Goal: Navigation & Orientation: Find specific page/section

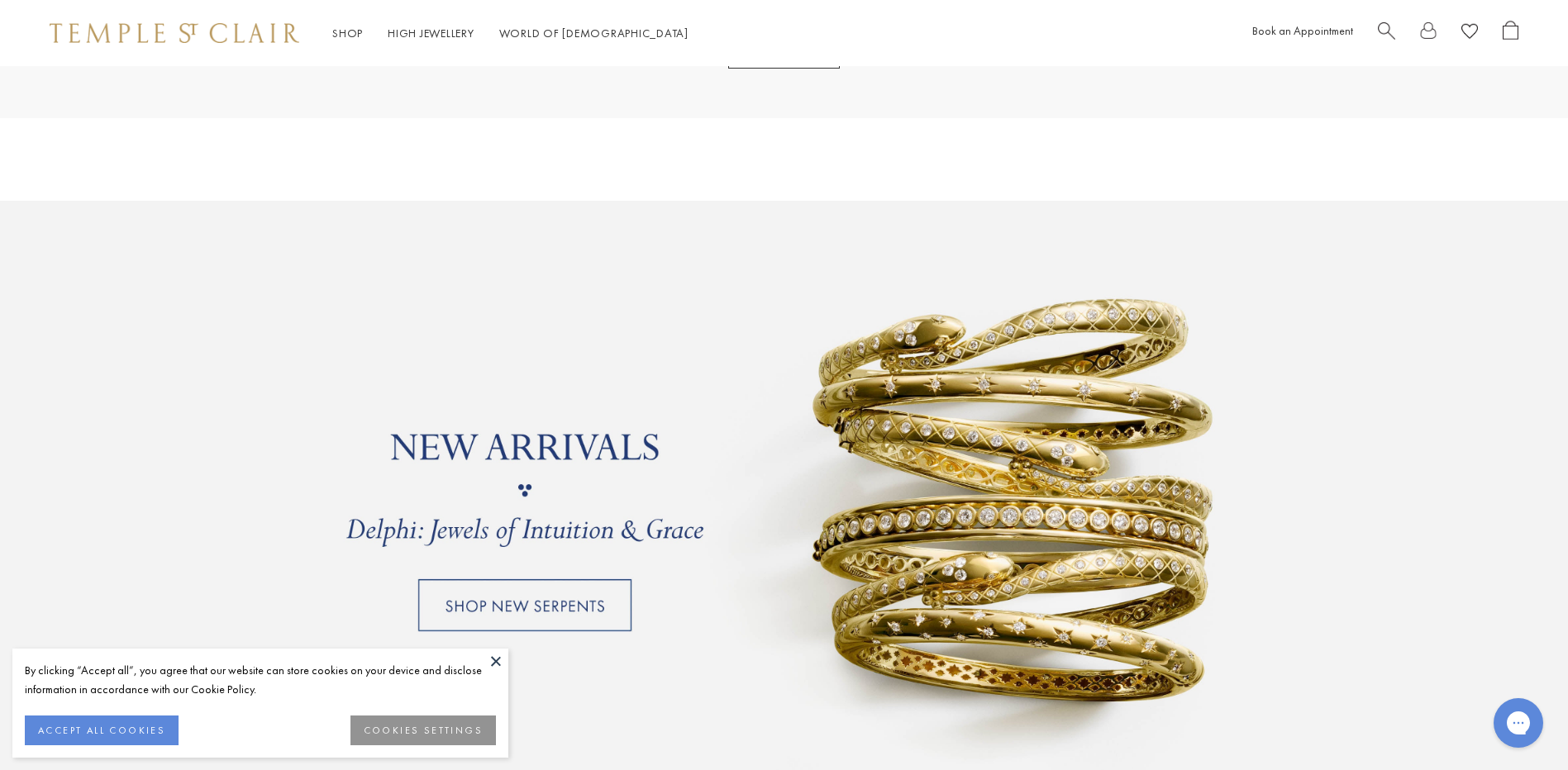
scroll to position [1323, 0]
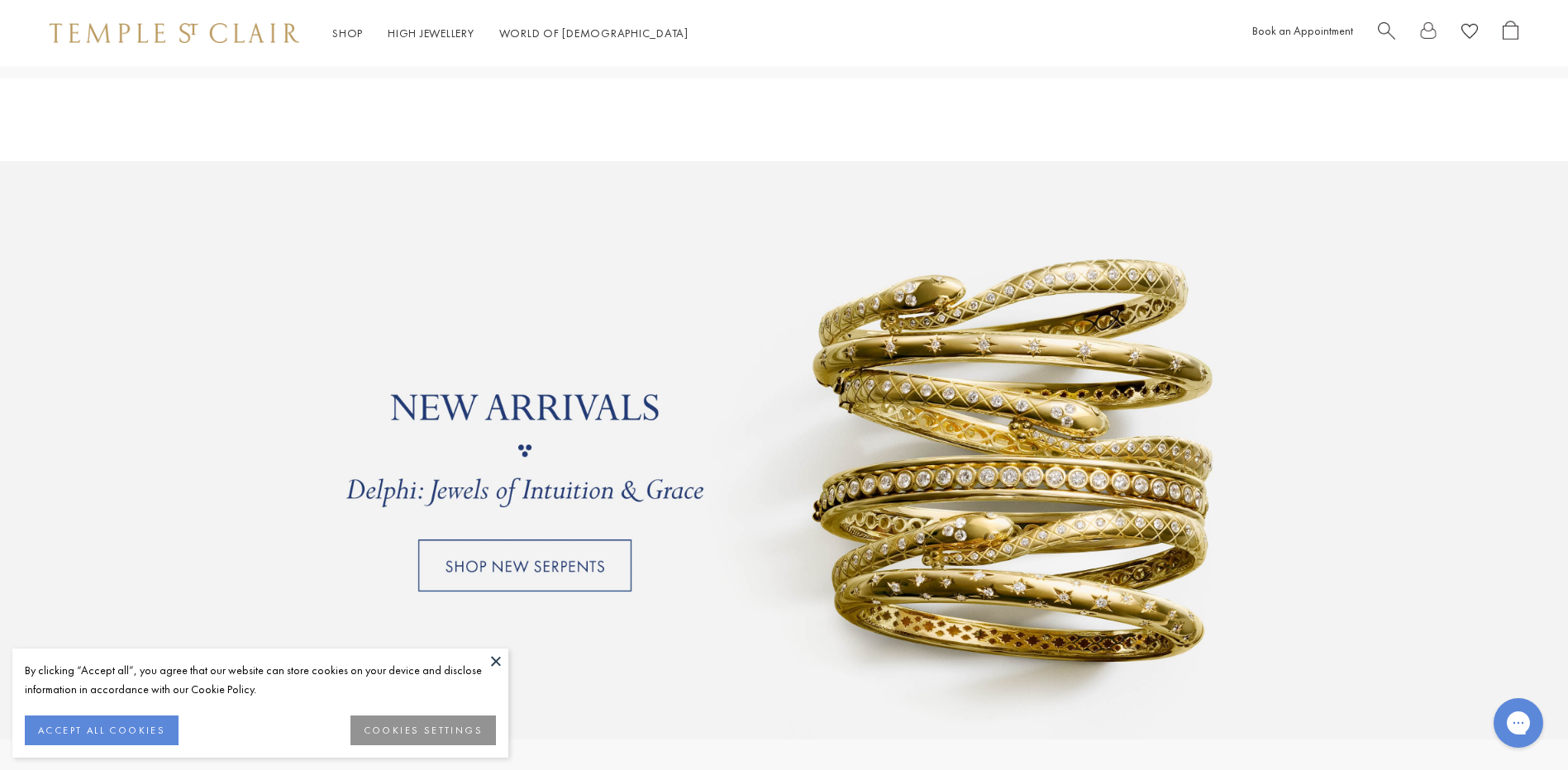
click at [566, 565] on link at bounding box center [784, 450] width 1568 height 579
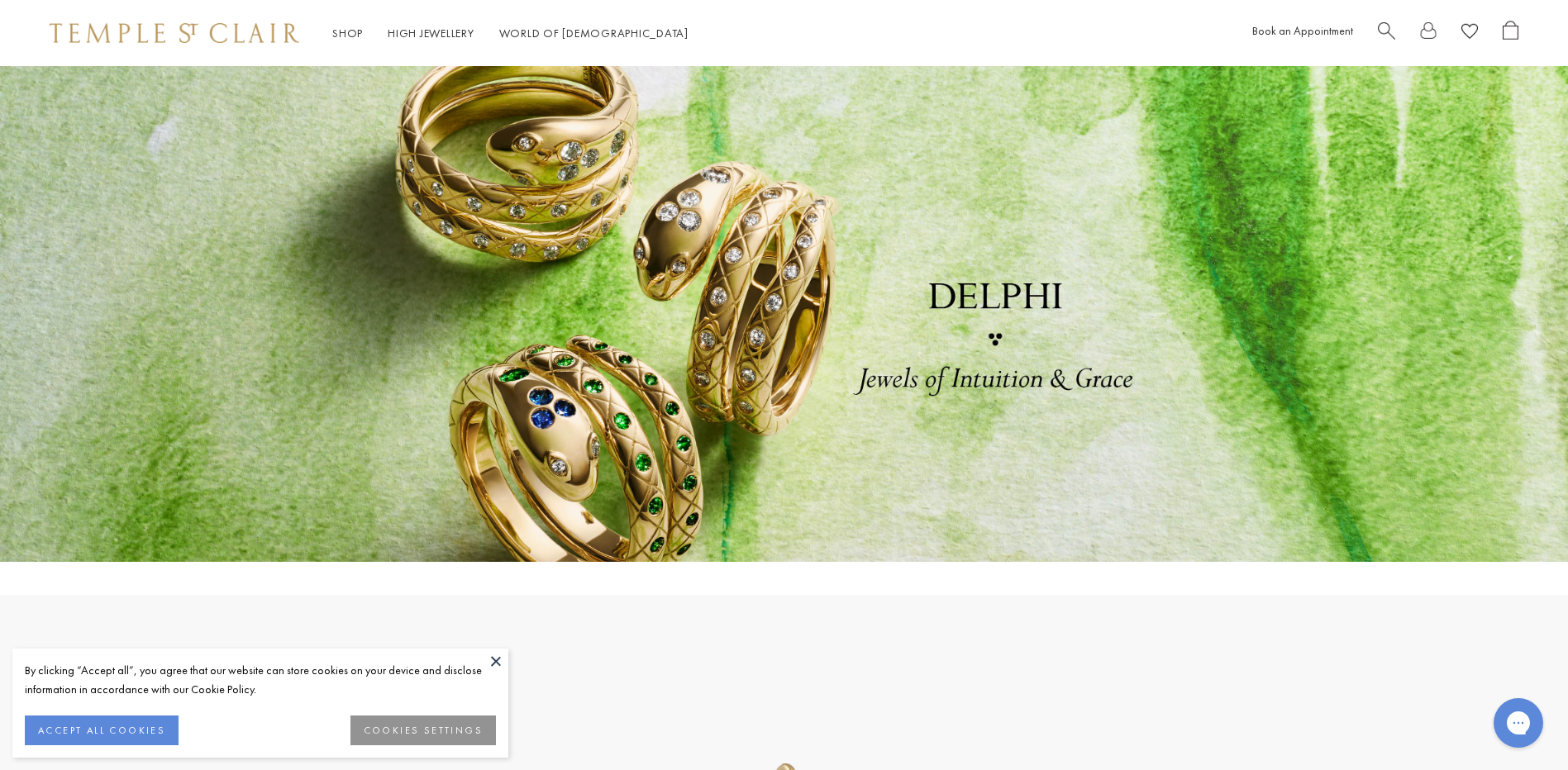
click at [496, 661] on button at bounding box center [496, 661] width 24 height 24
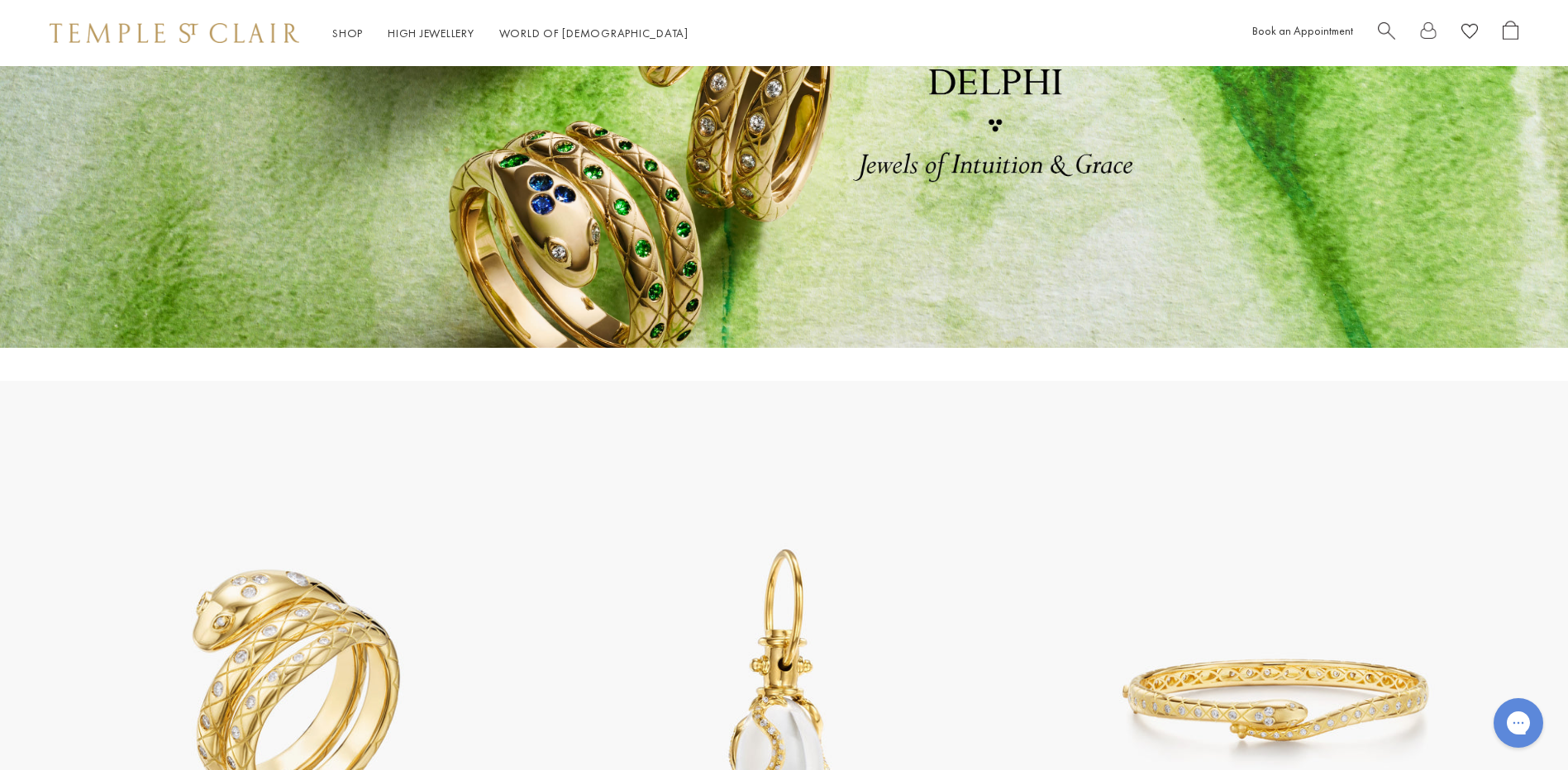
scroll to position [413, 0]
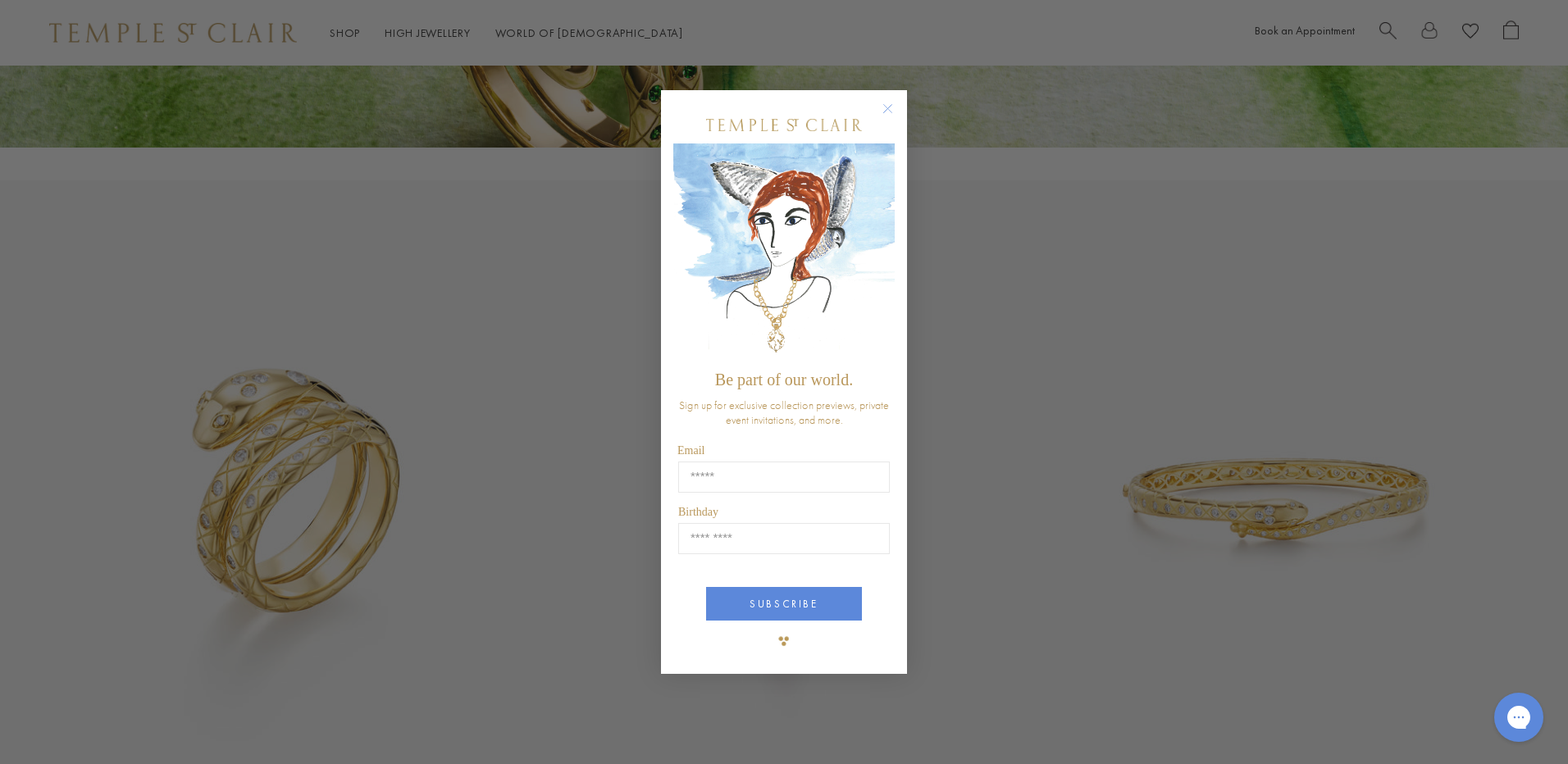
click at [886, 102] on circle "Close dialog" at bounding box center [888, 108] width 20 height 20
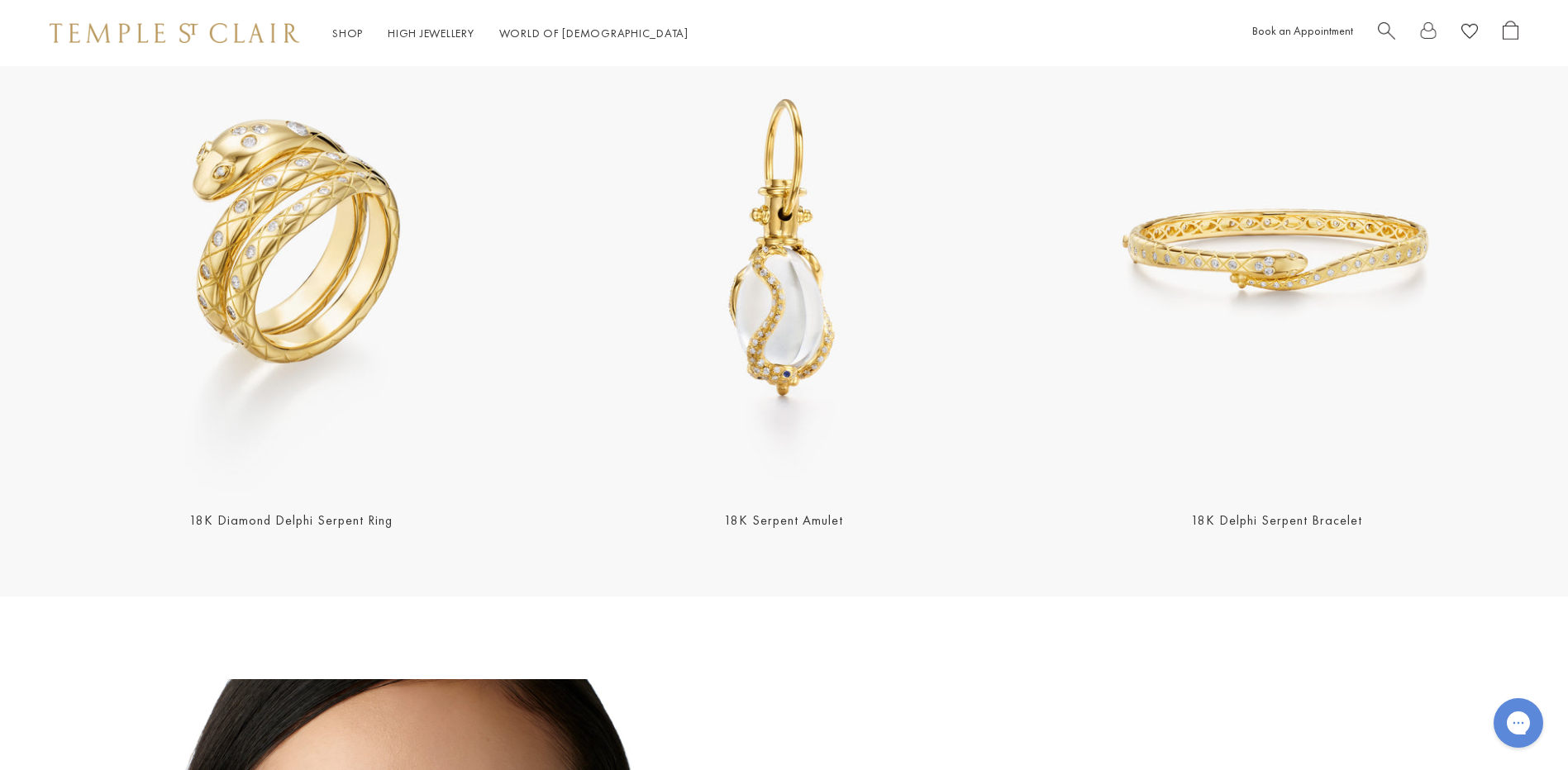
scroll to position [662, 0]
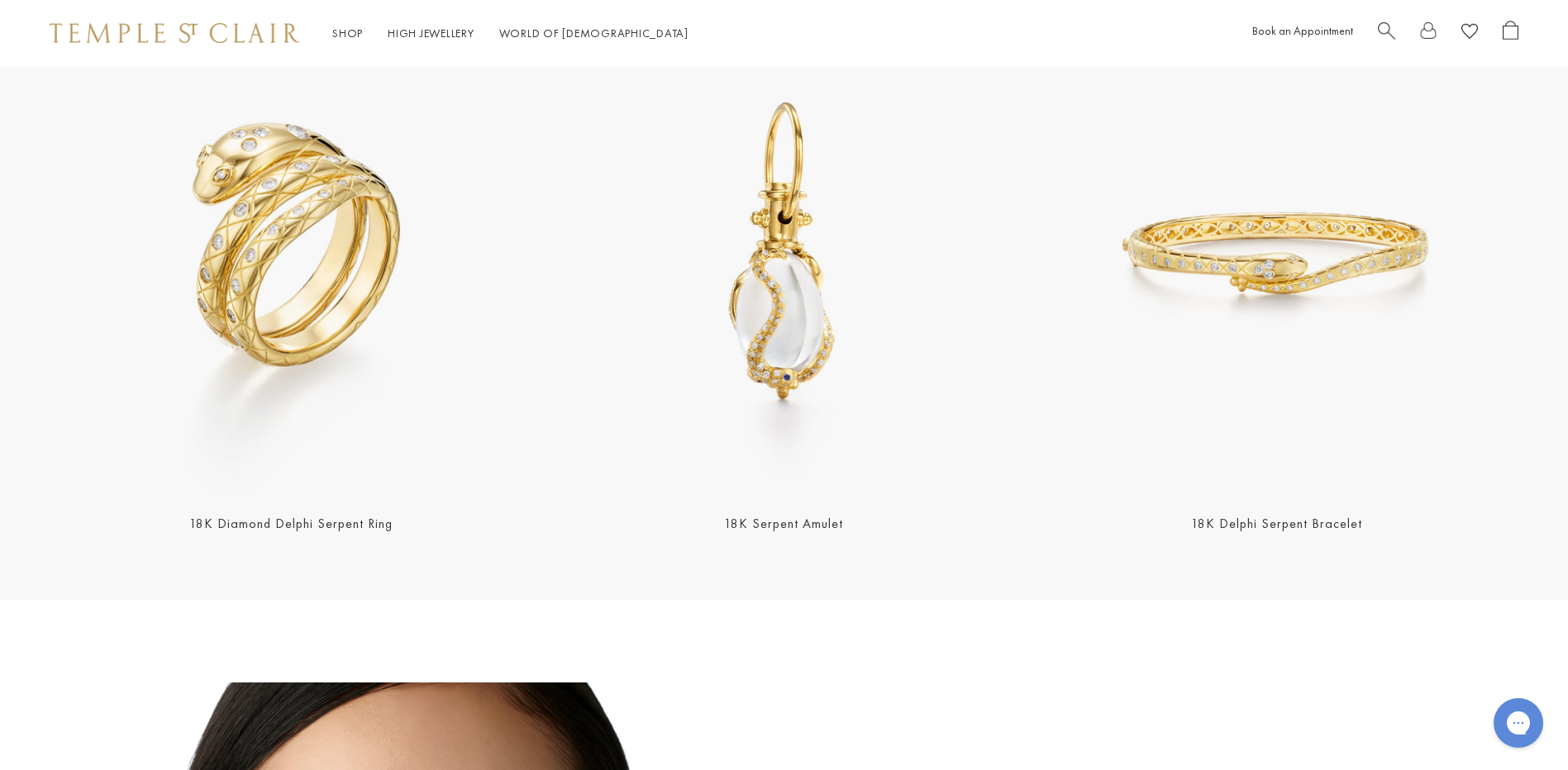
click at [809, 326] on img at bounding box center [783, 253] width 483 height 483
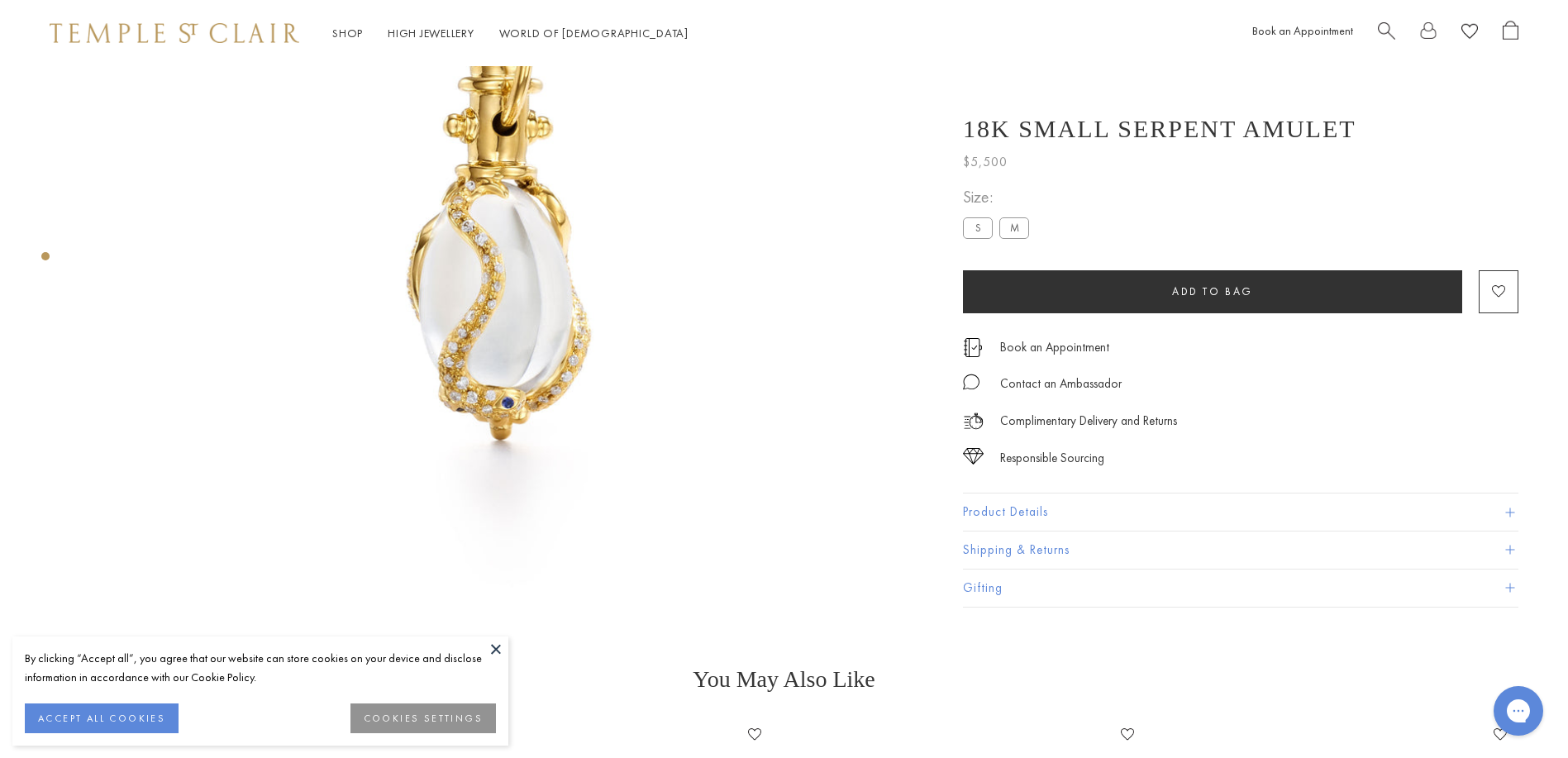
scroll to position [314, 0]
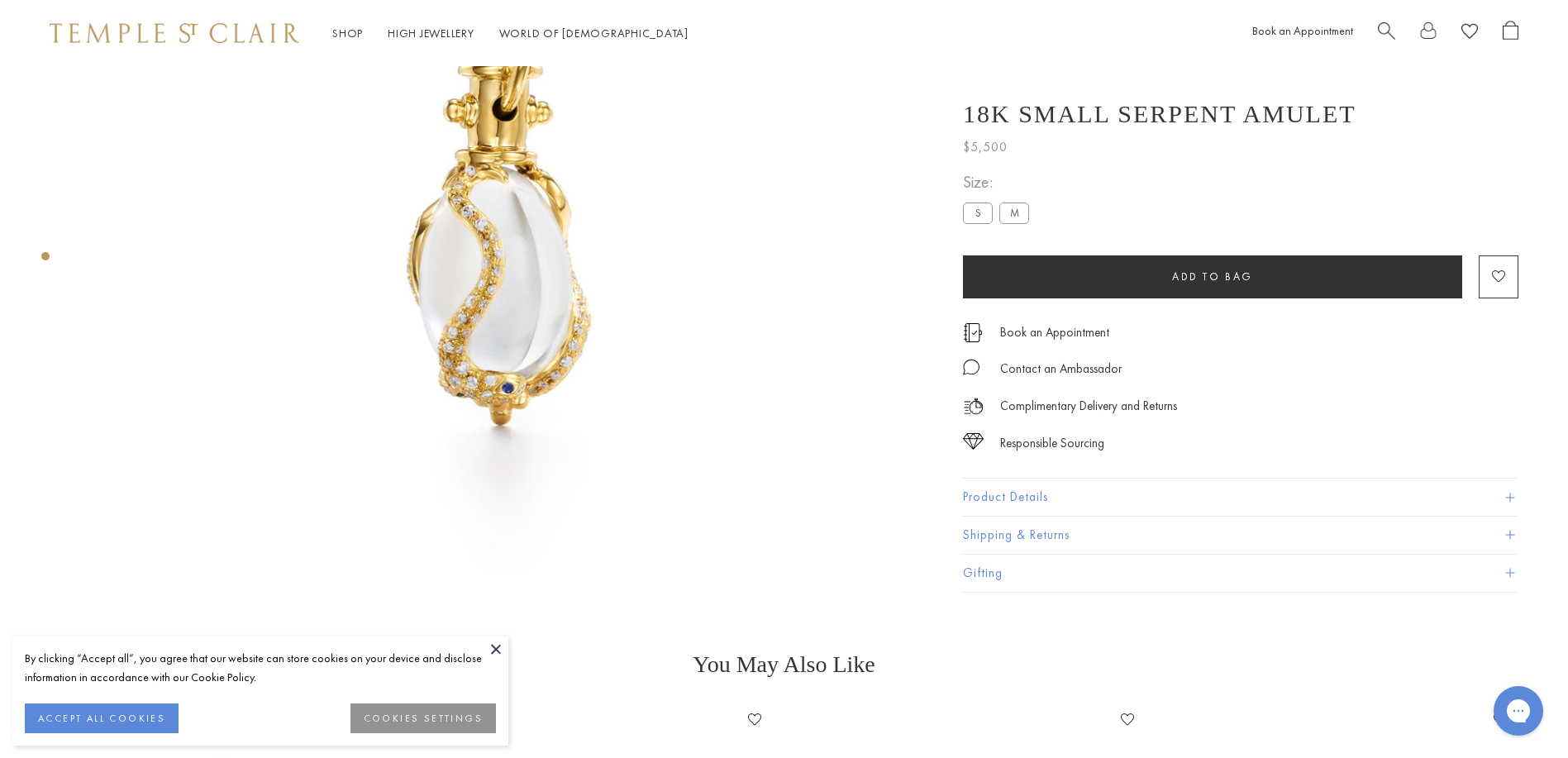
click at [496, 649] on button at bounding box center [496, 649] width 24 height 24
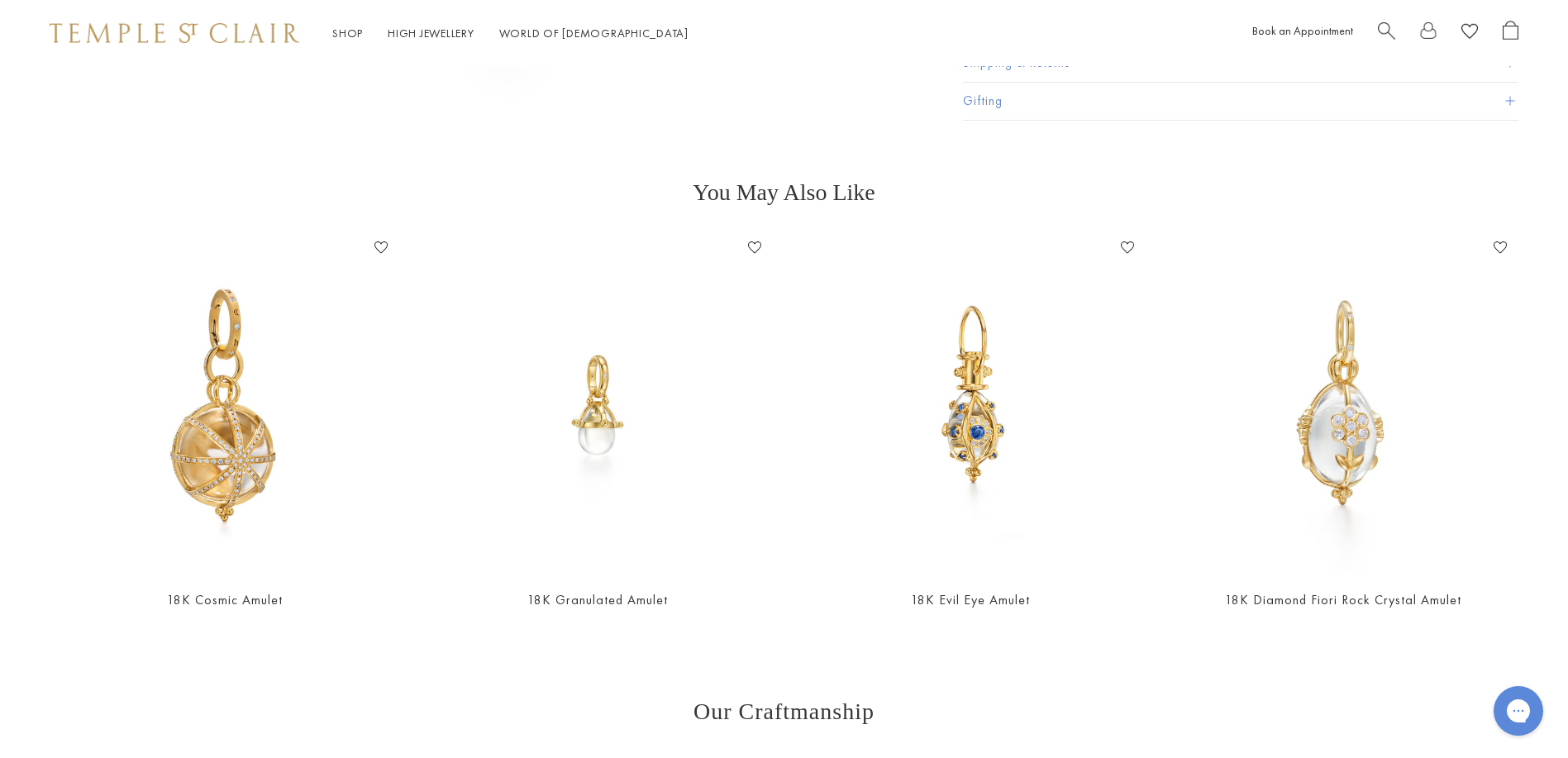
scroll to position [645, 0]
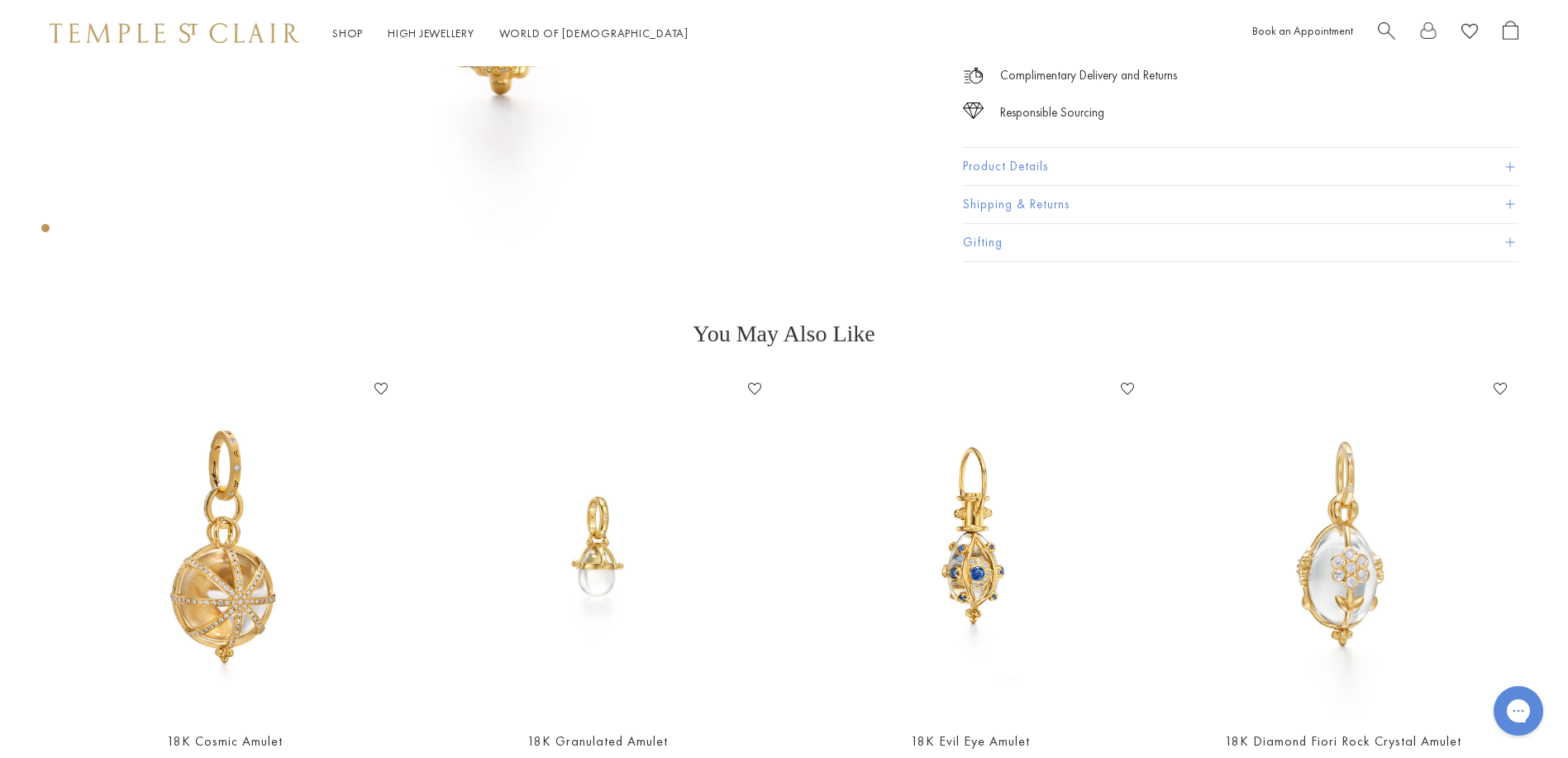
click at [254, 567] on img at bounding box center [224, 546] width 340 height 340
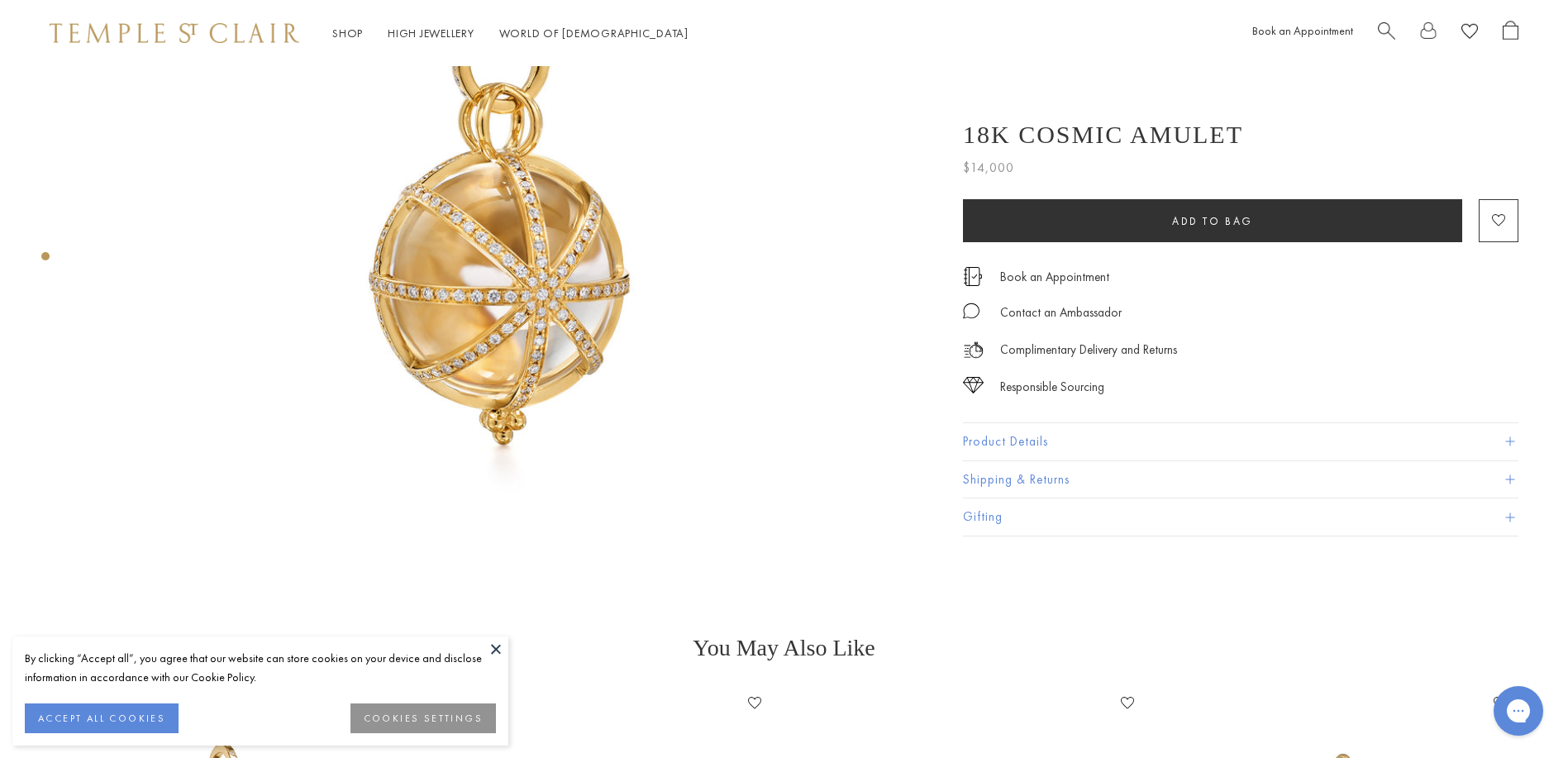
scroll to position [413, 0]
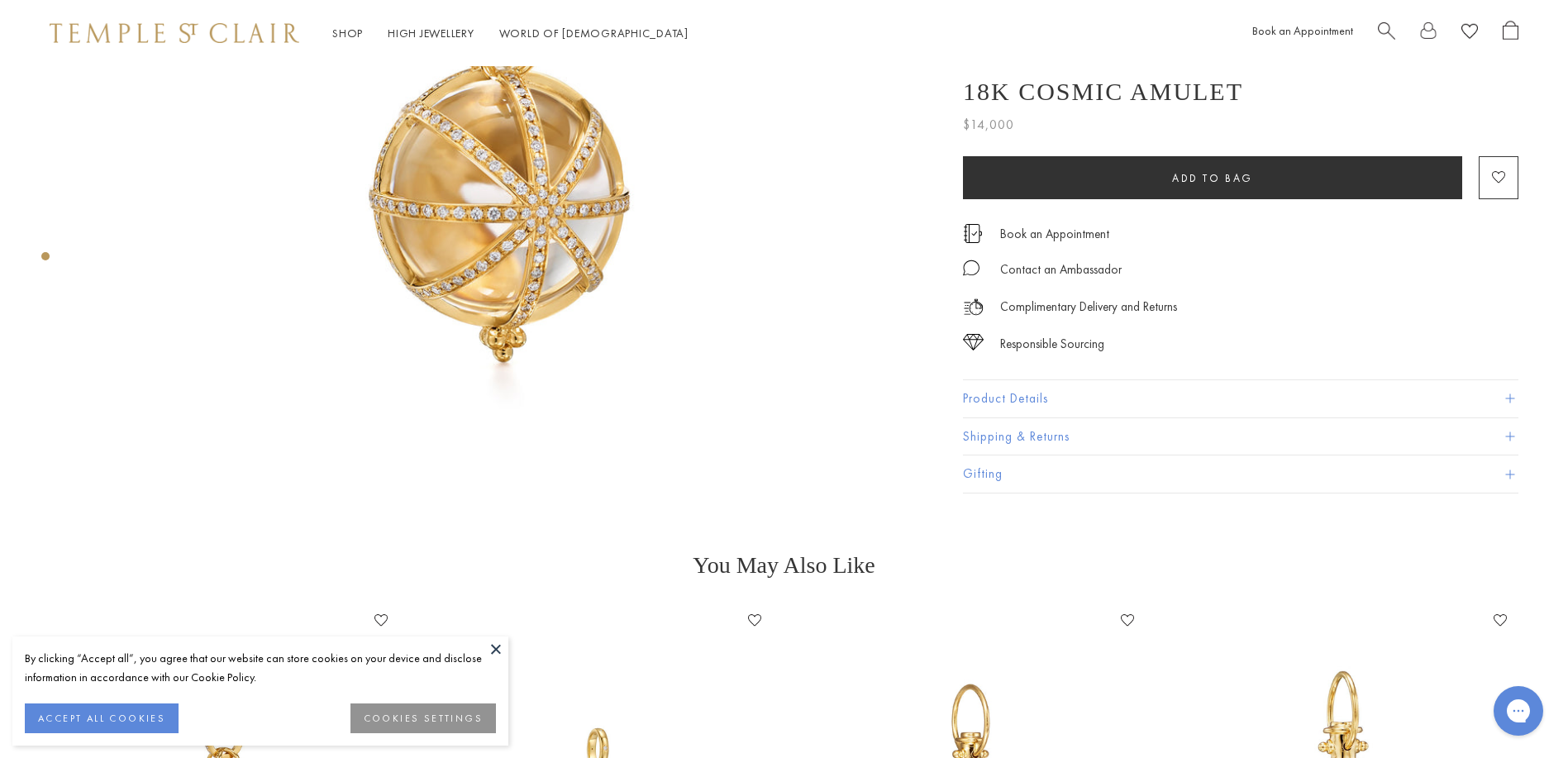
click at [493, 648] on button at bounding box center [496, 649] width 24 height 24
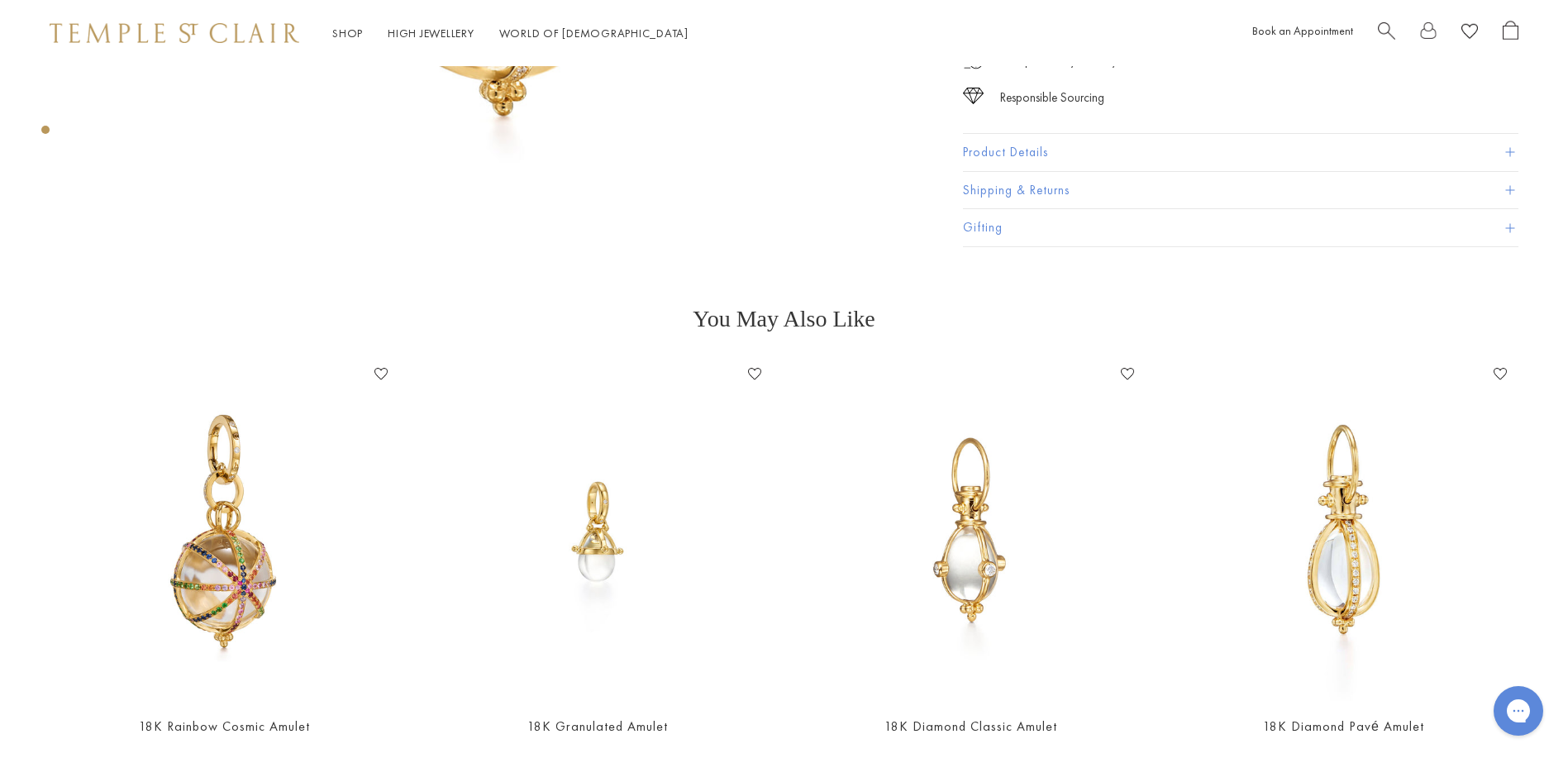
scroll to position [744, 0]
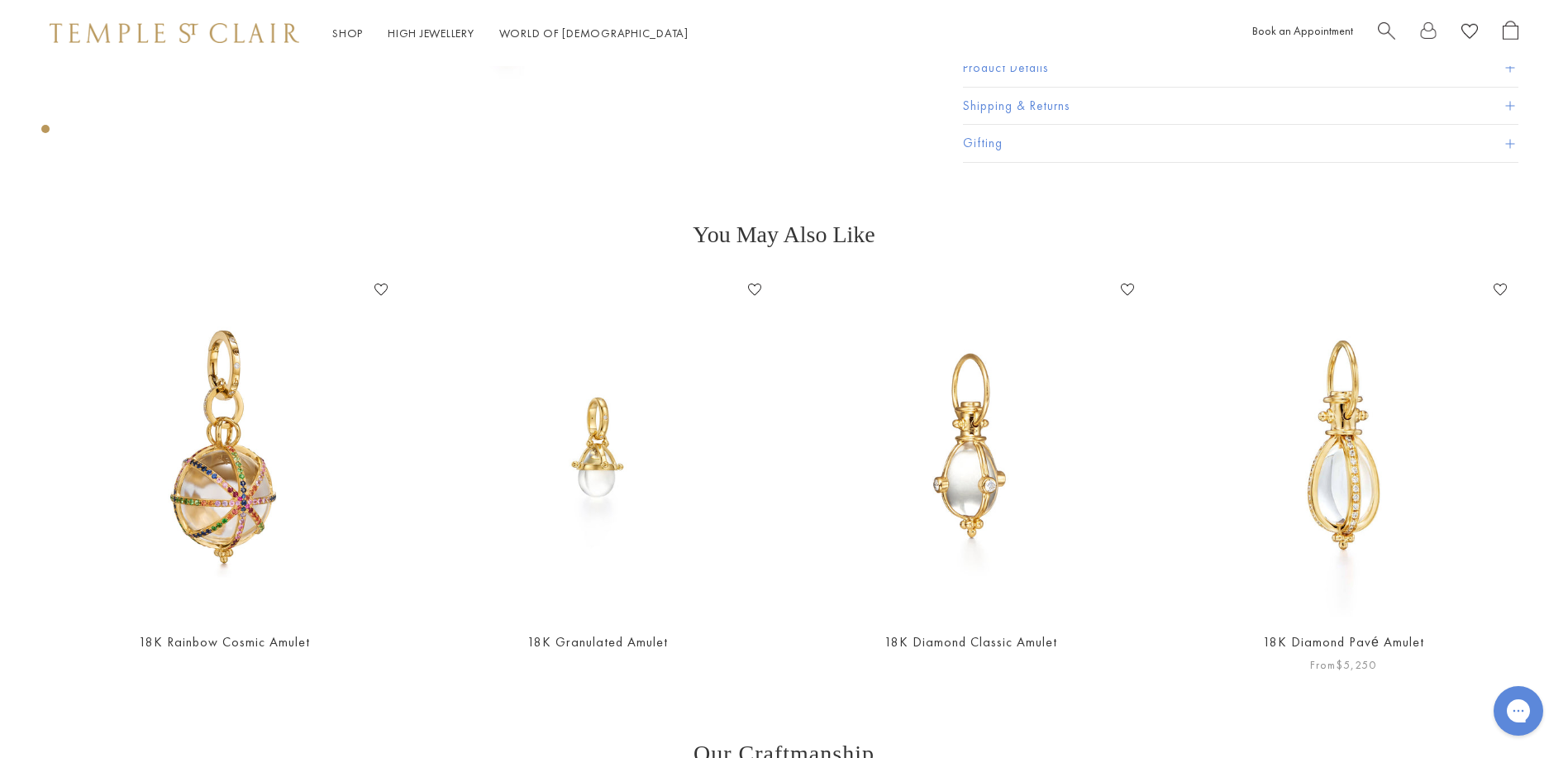
click at [1242, 498] on img at bounding box center [1343, 446] width 340 height 340
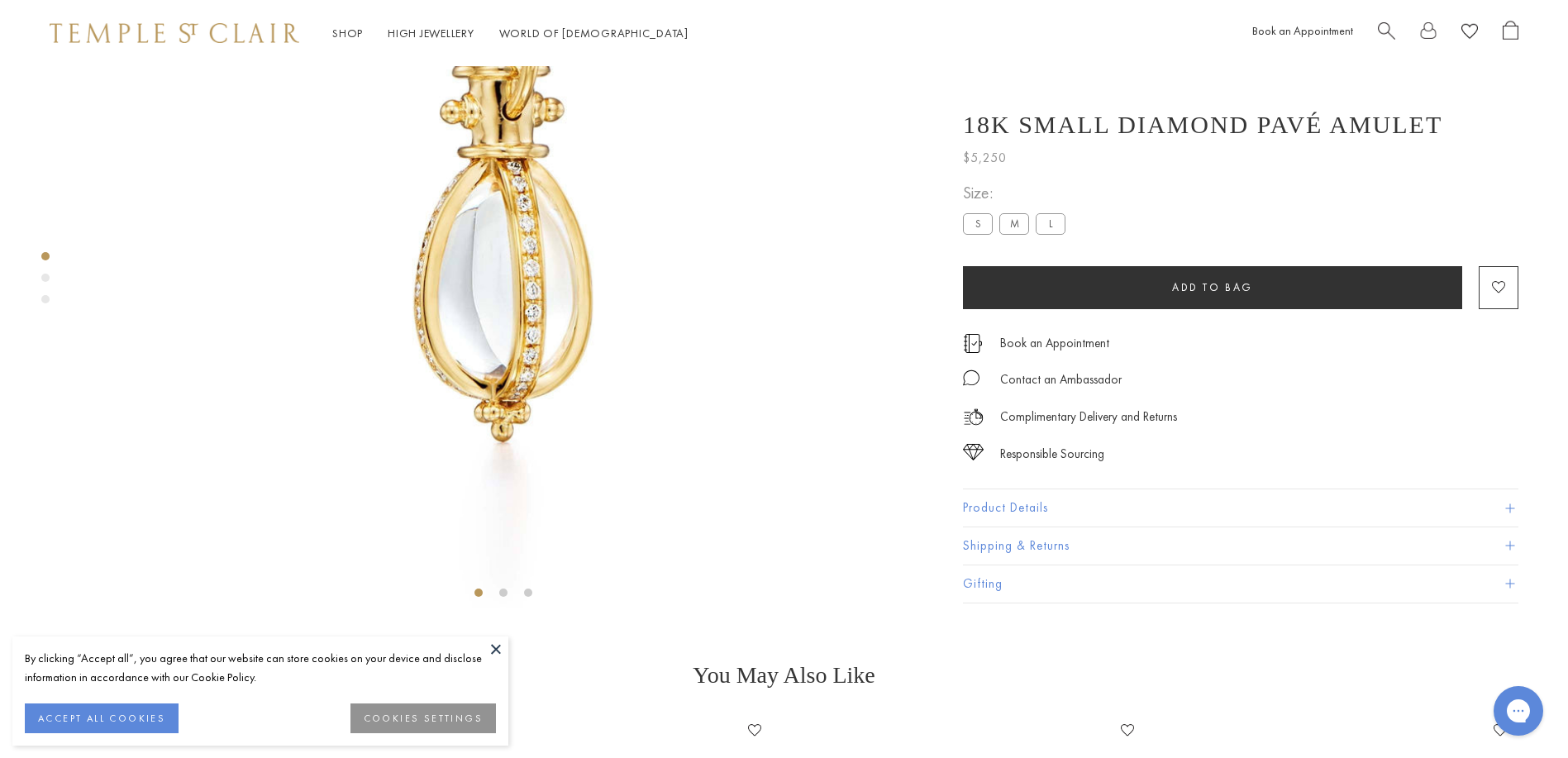
scroll to position [314, 0]
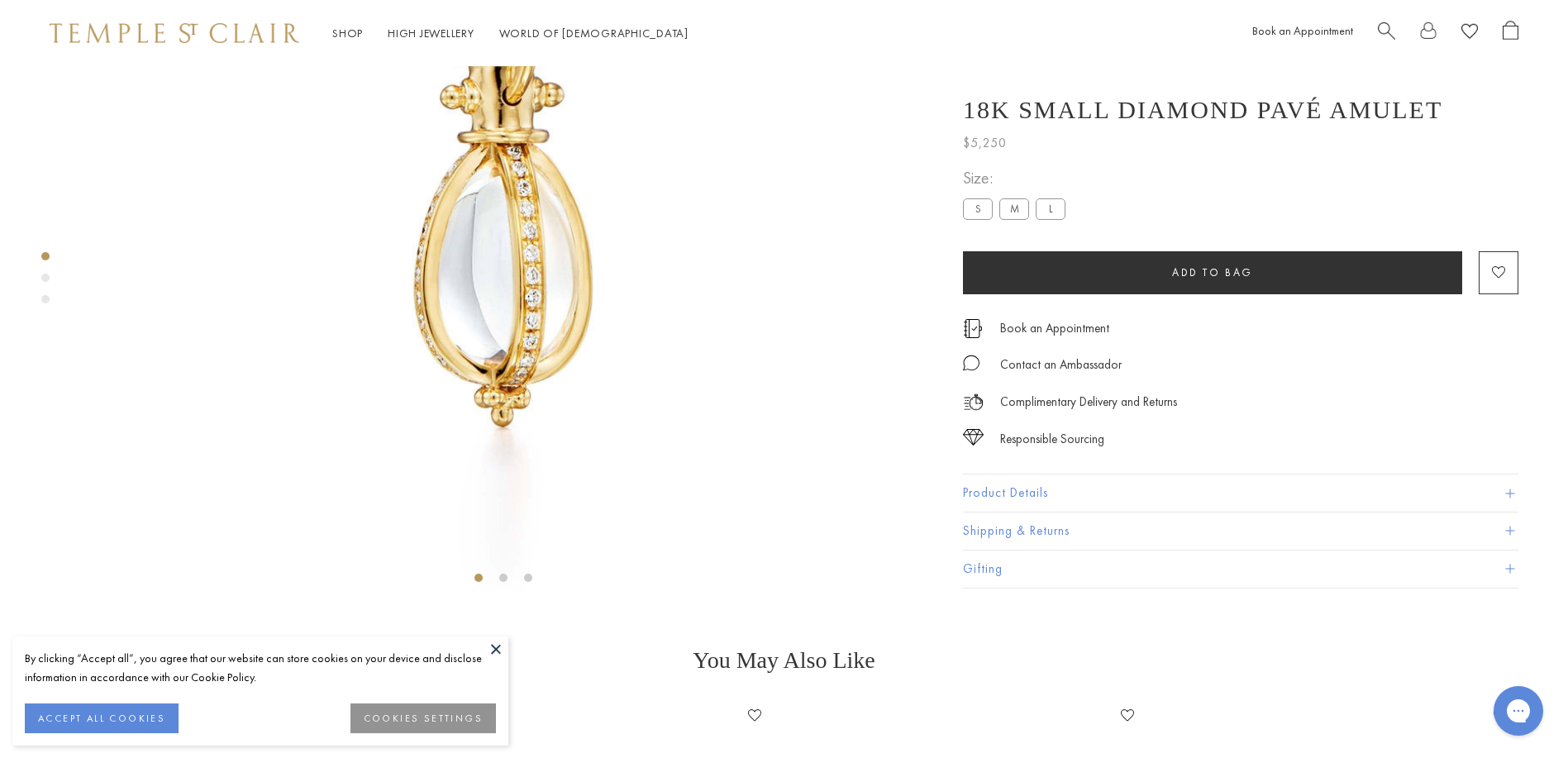
click at [495, 651] on button at bounding box center [496, 649] width 24 height 24
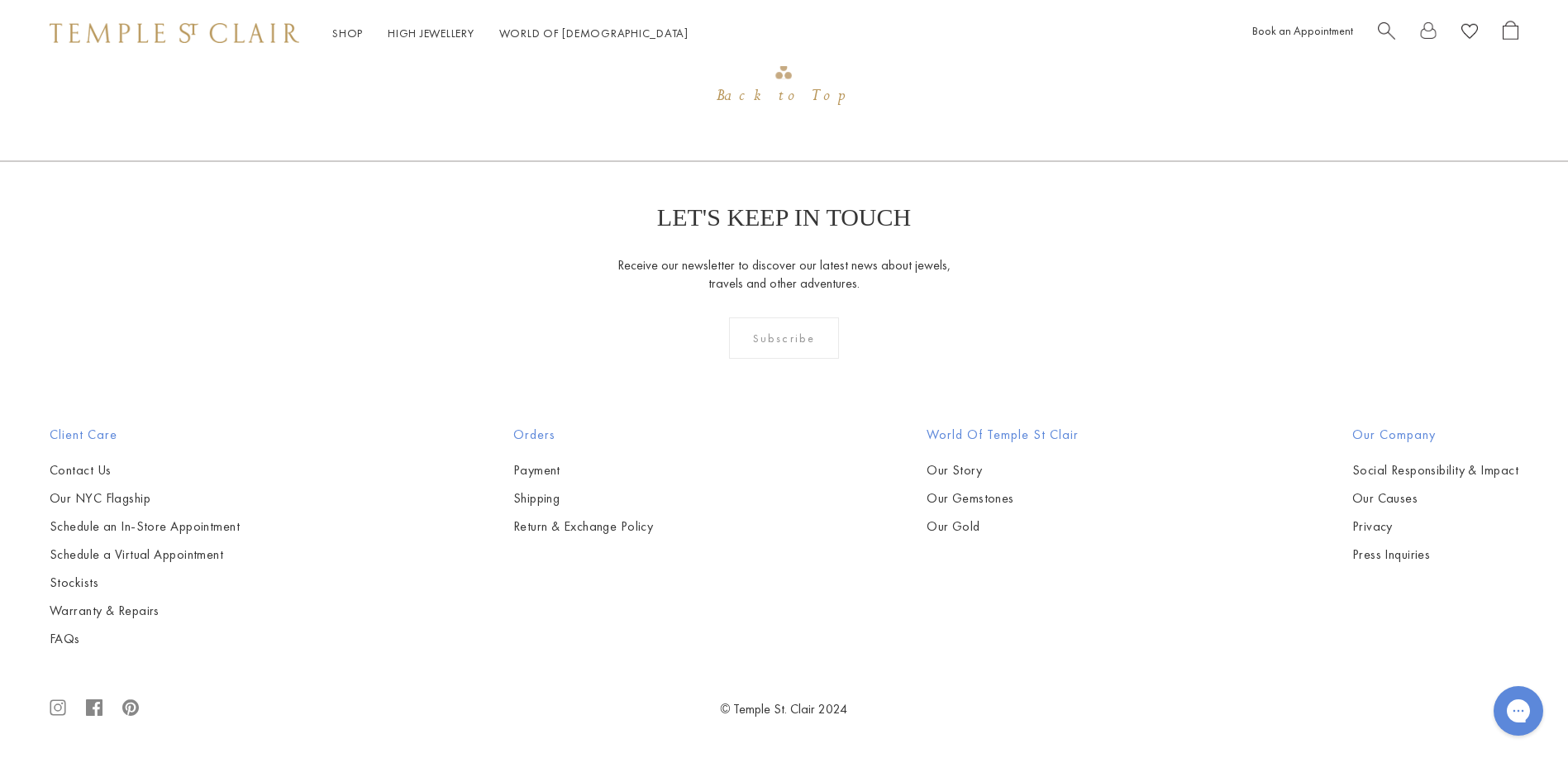
scroll to position [3457, 0]
click at [444, 36] on link "High Jewellery High Jewellery" at bounding box center [431, 33] width 87 height 15
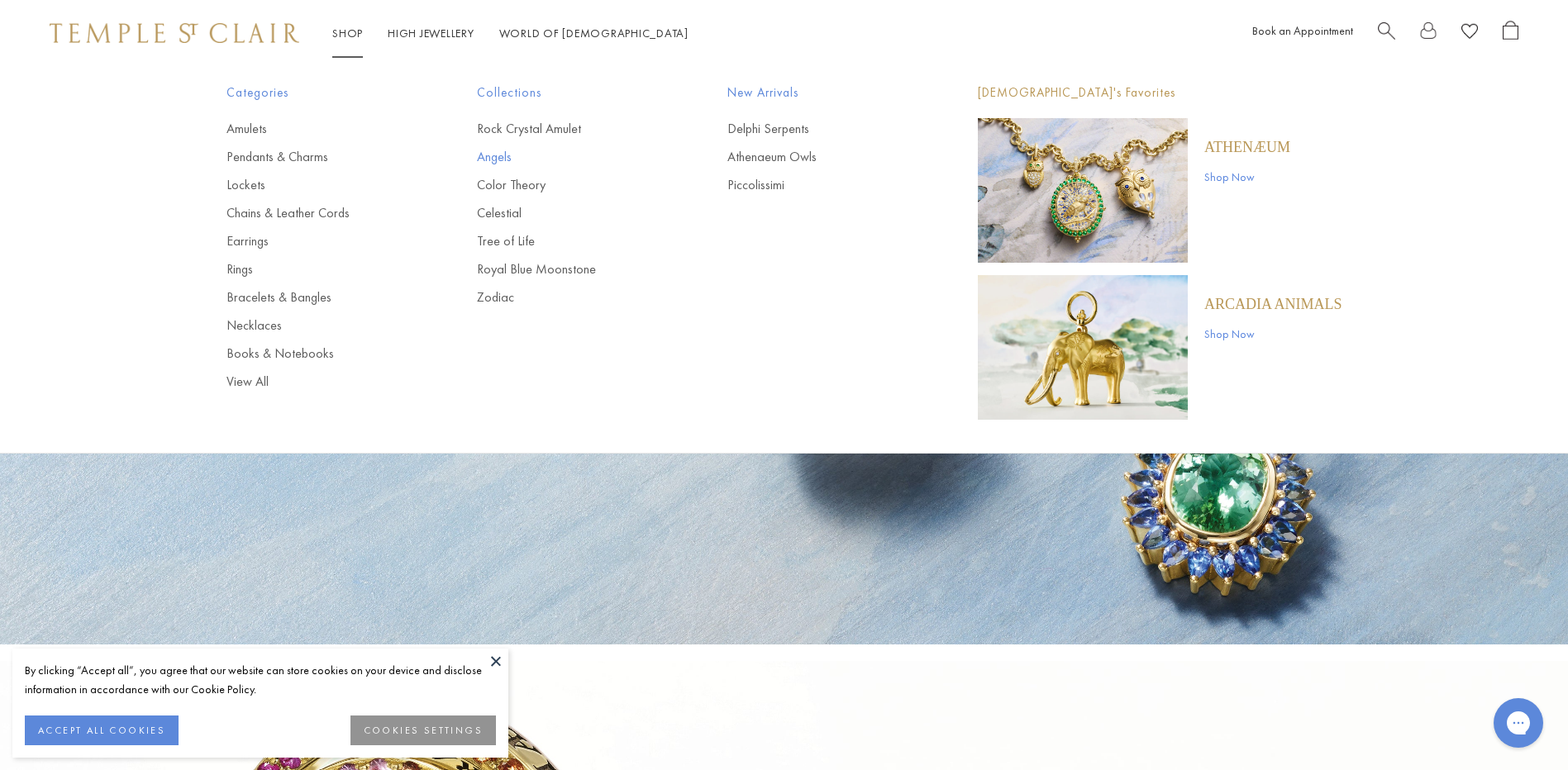
click at [504, 152] on link "Angels" at bounding box center [569, 156] width 184 height 18
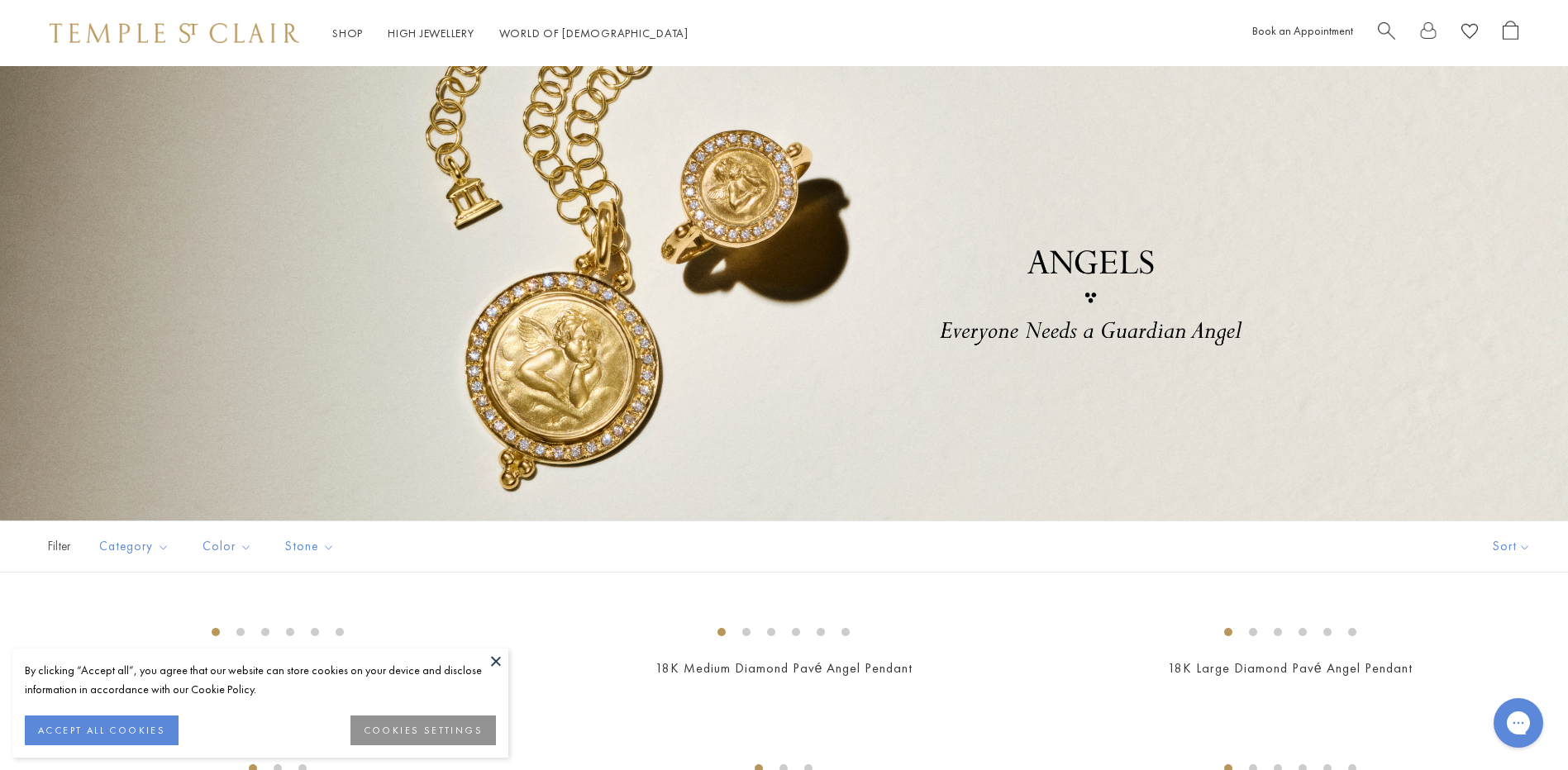
click at [493, 666] on button at bounding box center [496, 661] width 24 height 24
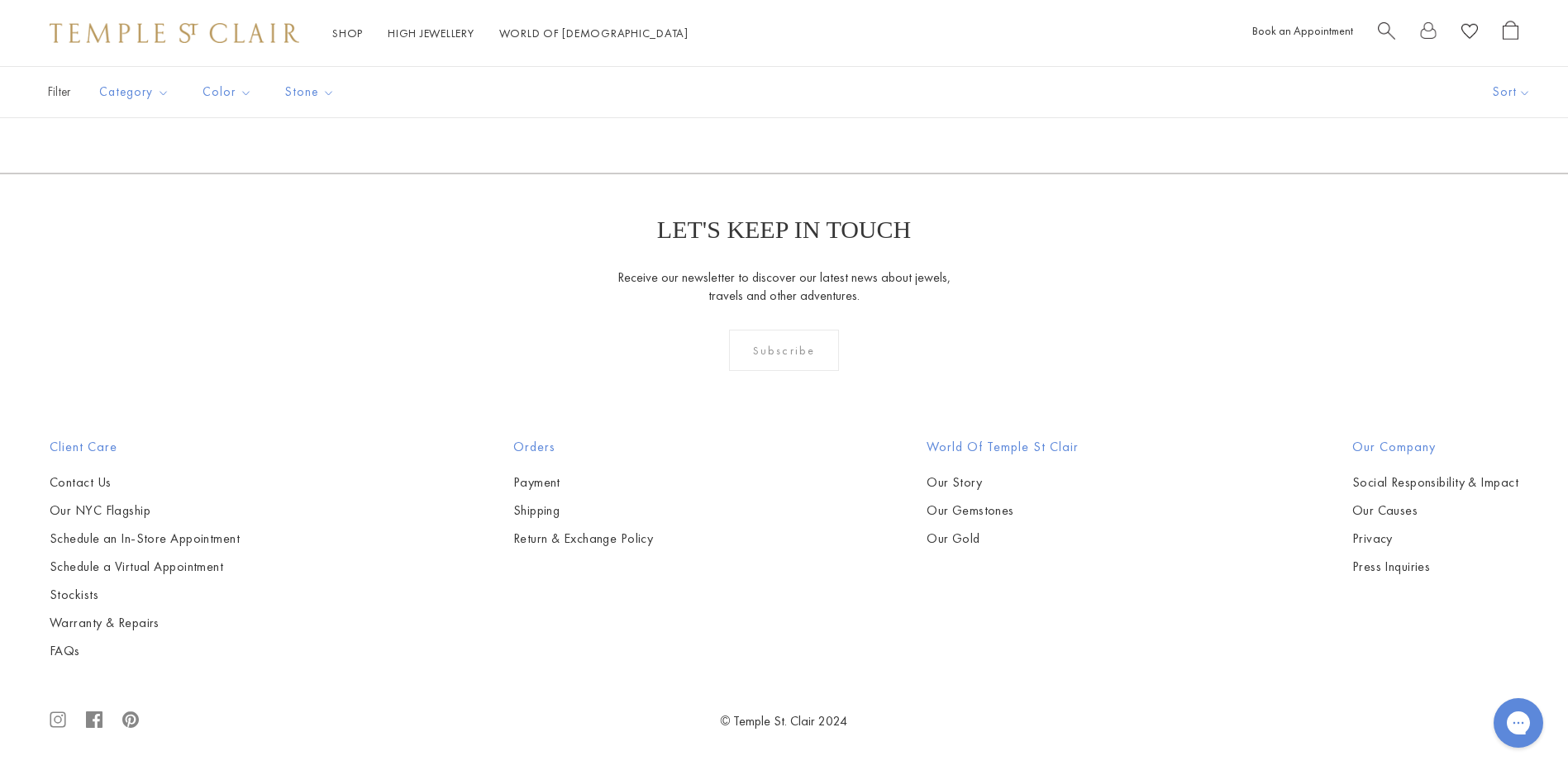
scroll to position [2811, 0]
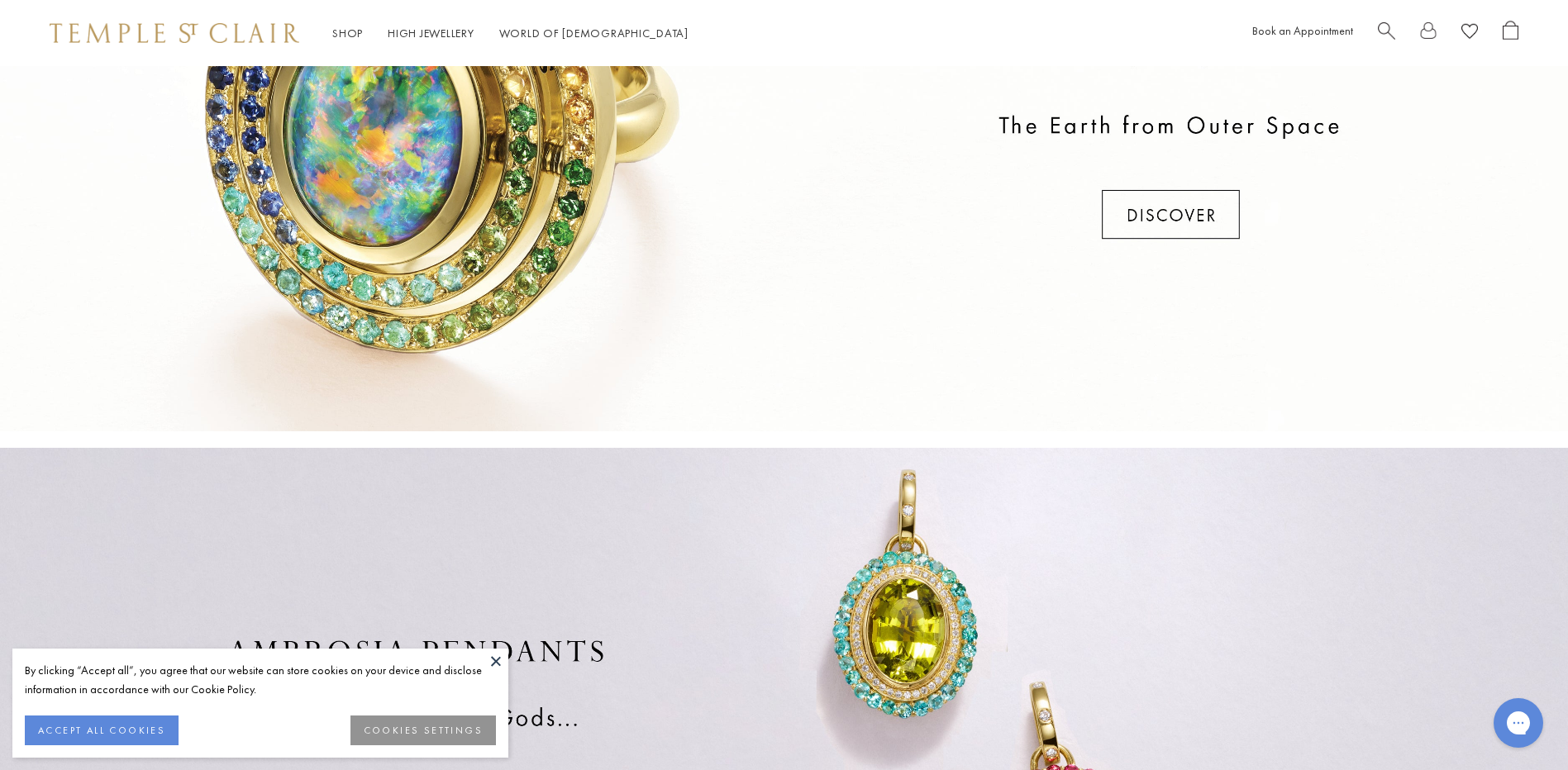
scroll to position [826, 0]
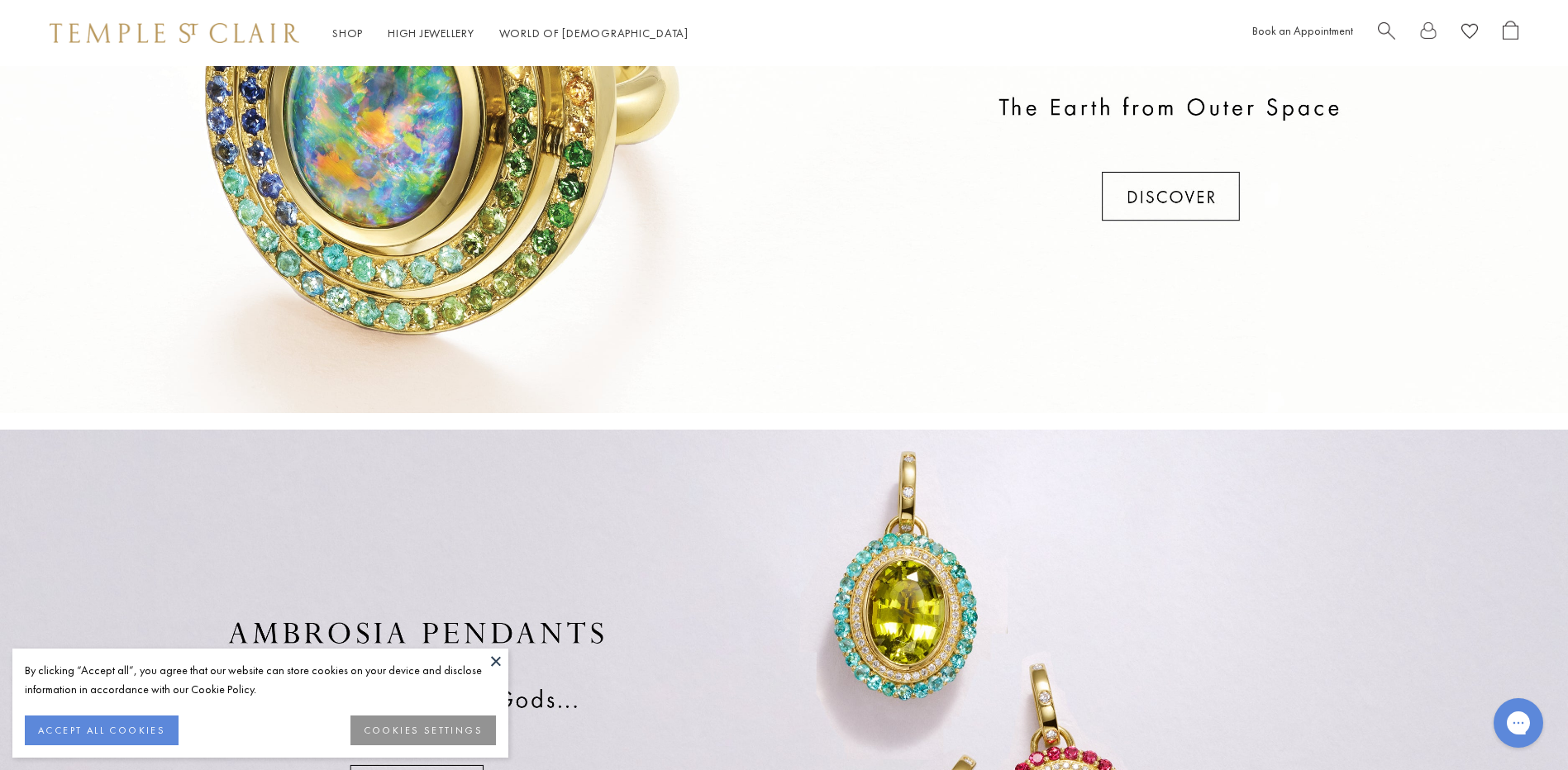
click at [500, 655] on button at bounding box center [496, 661] width 24 height 24
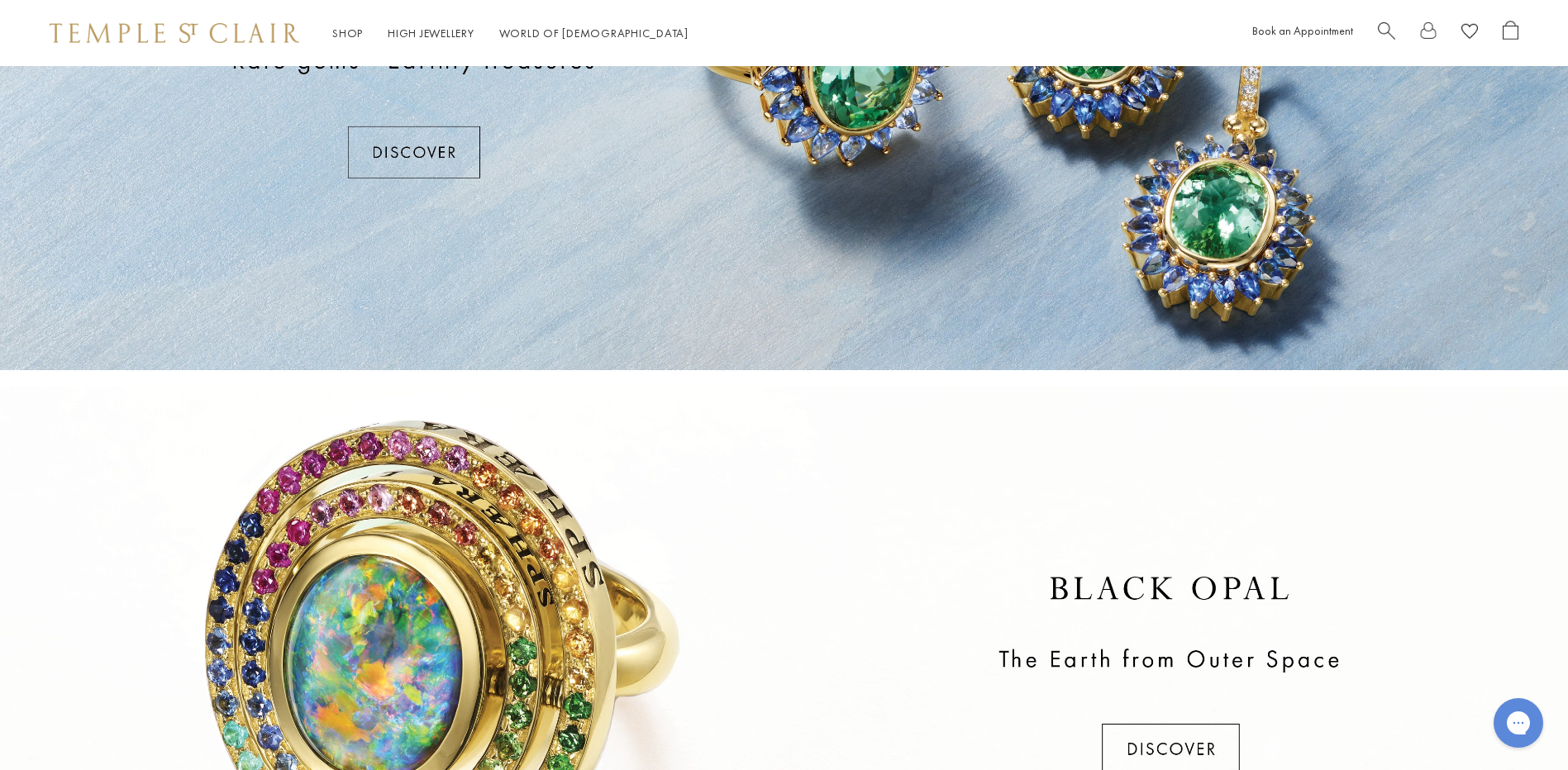
scroll to position [0, 0]
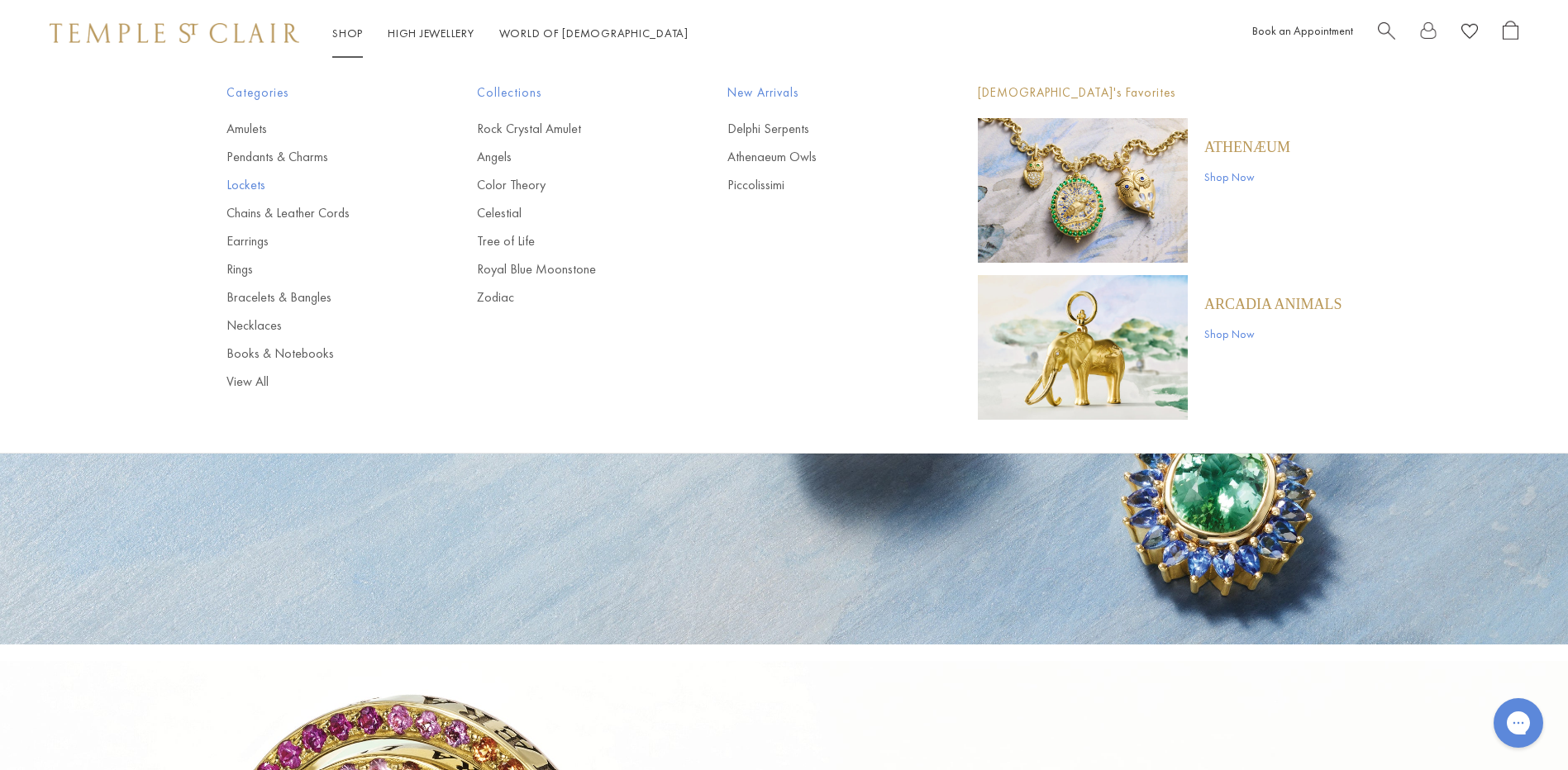
click at [238, 189] on link "Lockets" at bounding box center [319, 184] width 184 height 18
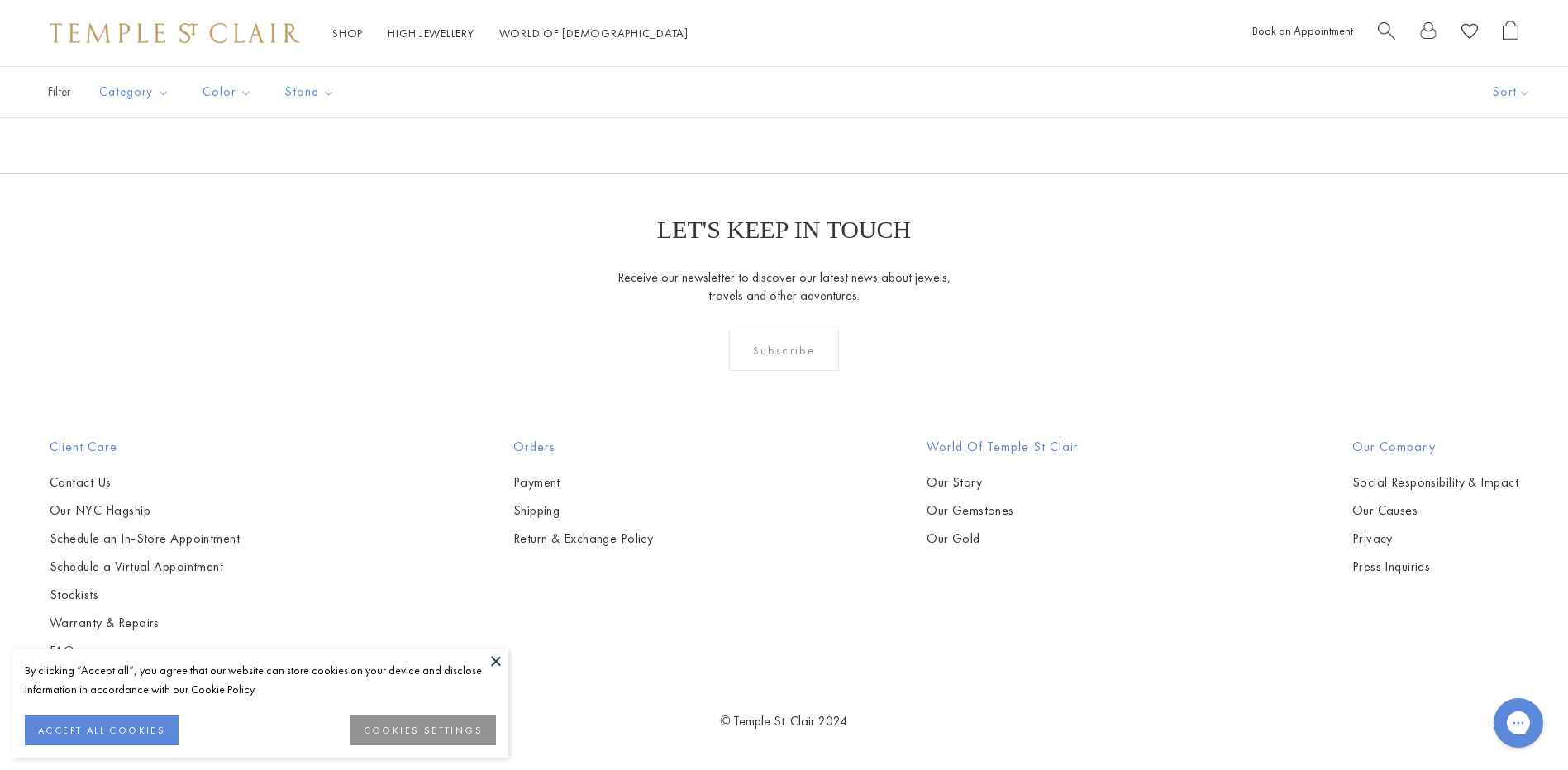
scroll to position [2894, 0]
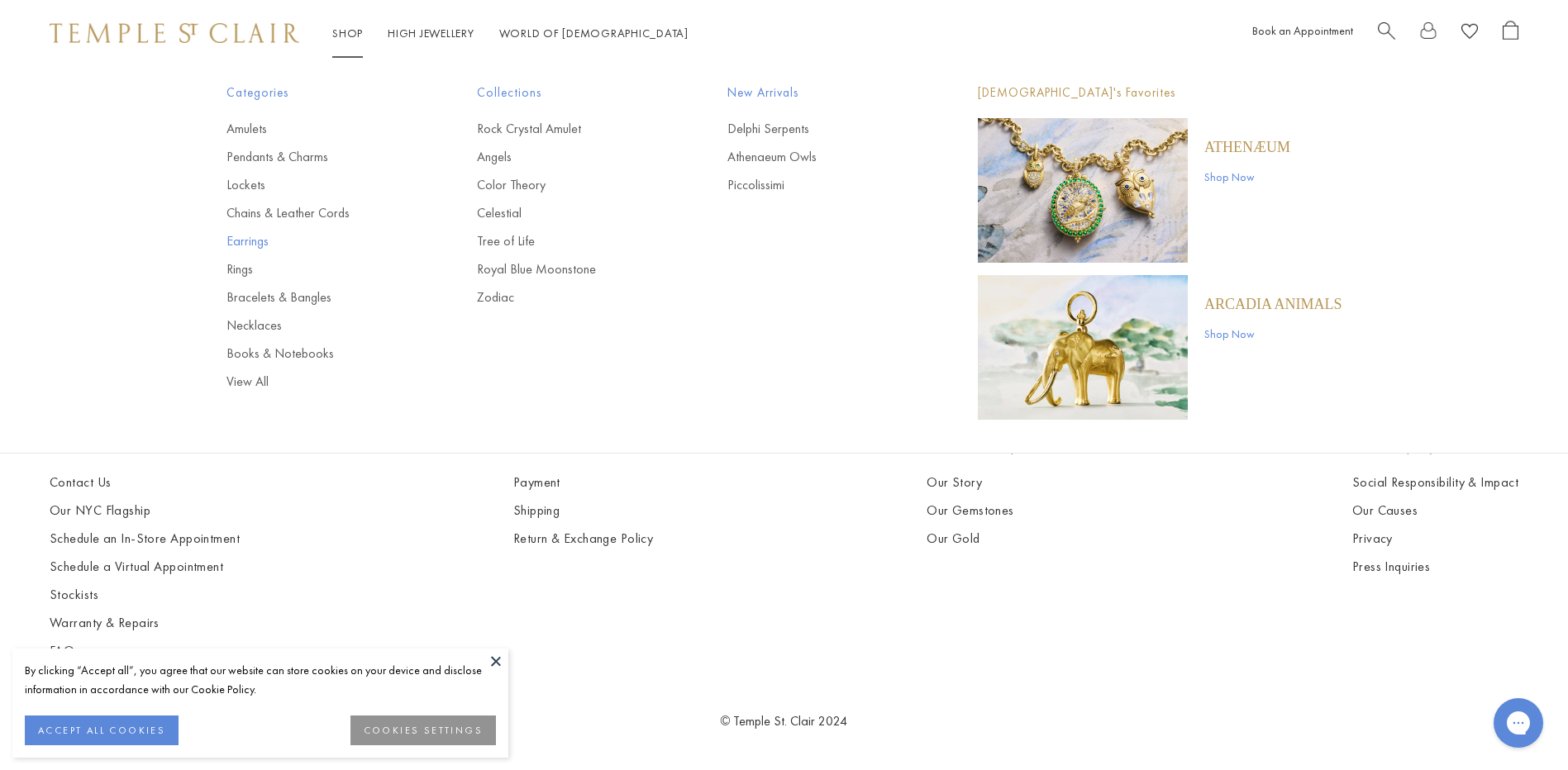
click at [255, 235] on link "Earrings" at bounding box center [319, 241] width 184 height 18
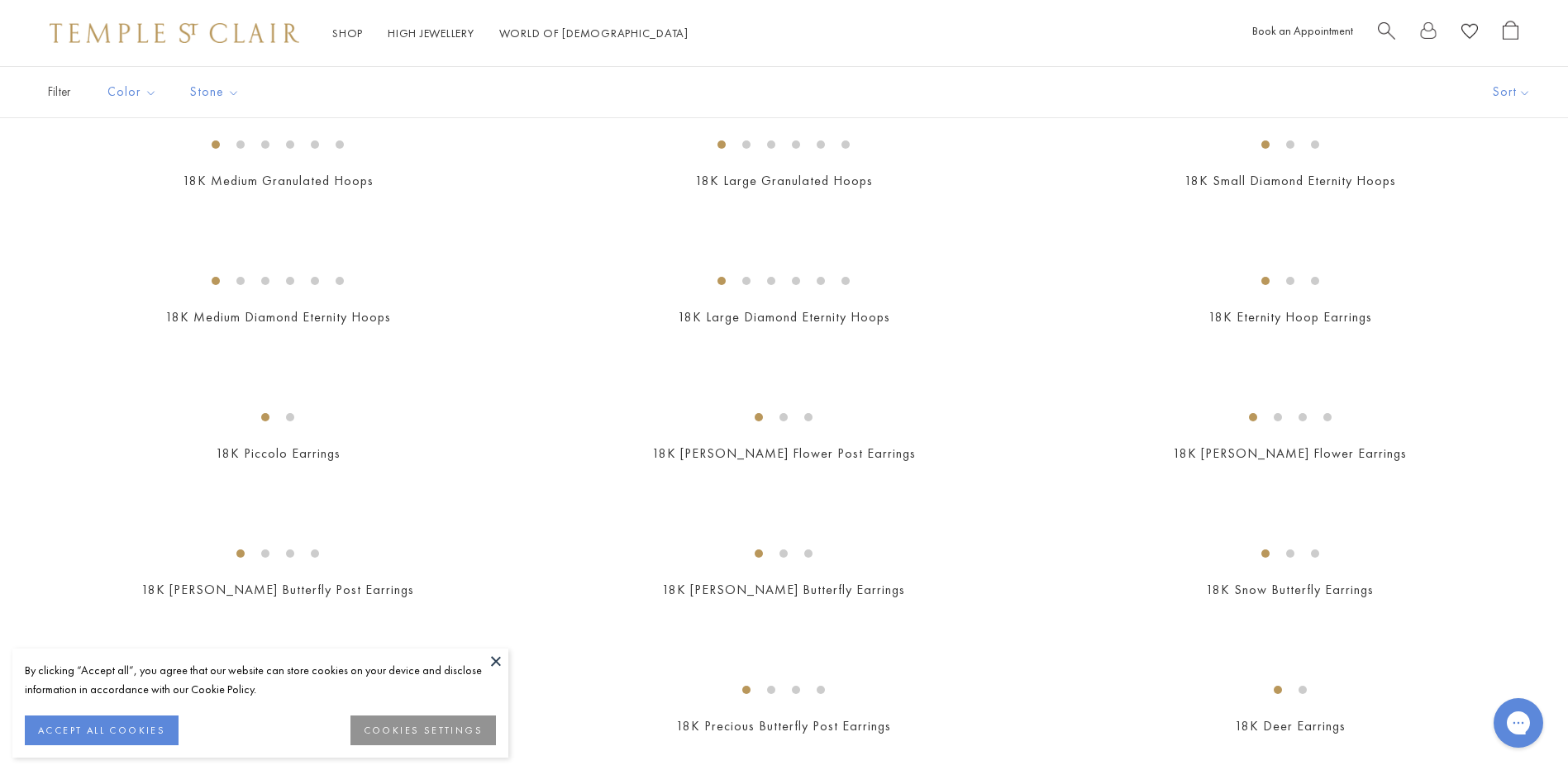
scroll to position [1901, 0]
